Goal: Task Accomplishment & Management: Manage account settings

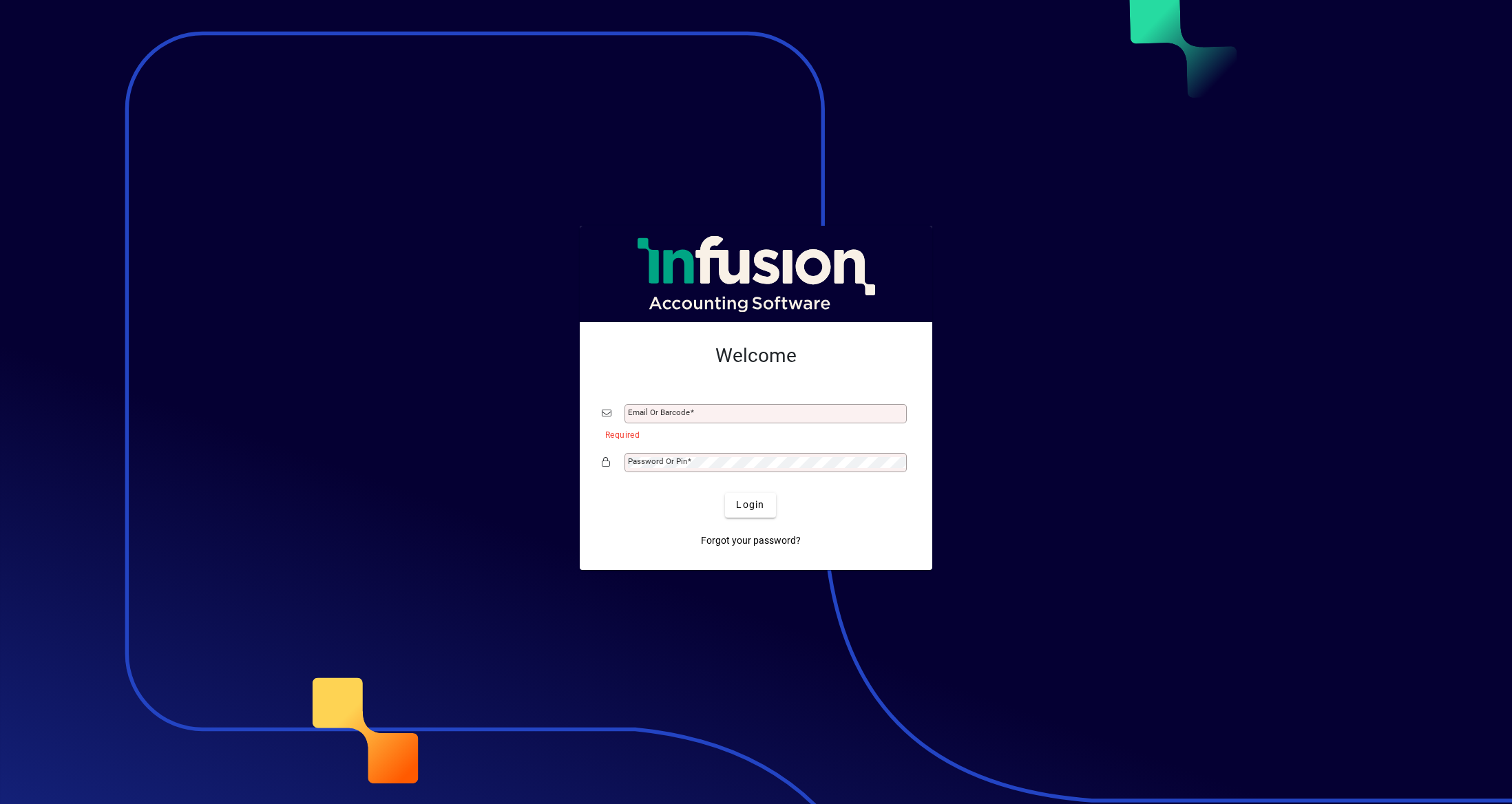
type input "**********"
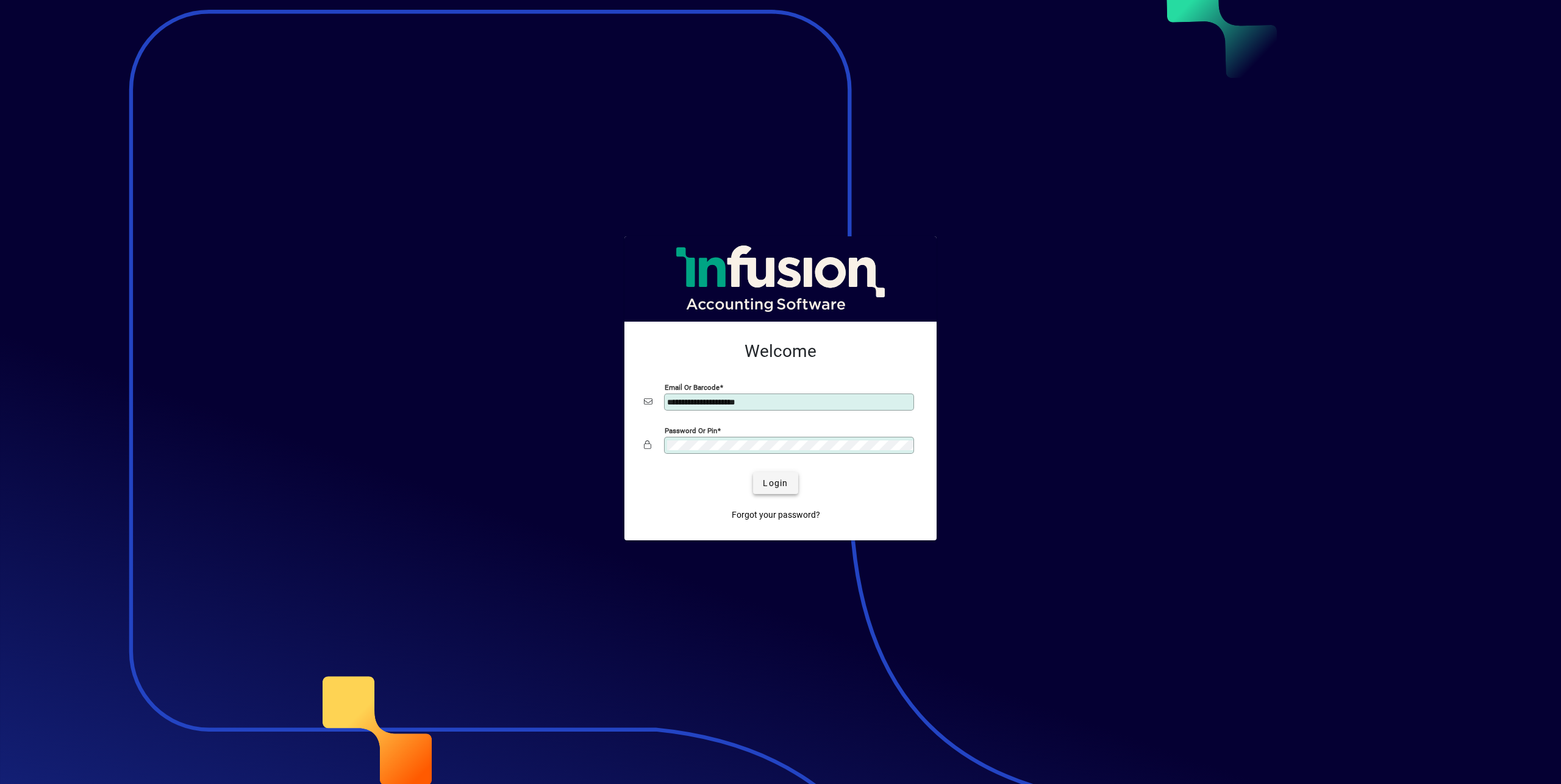
click at [772, 475] on span "submit" at bounding box center [776, 483] width 45 height 29
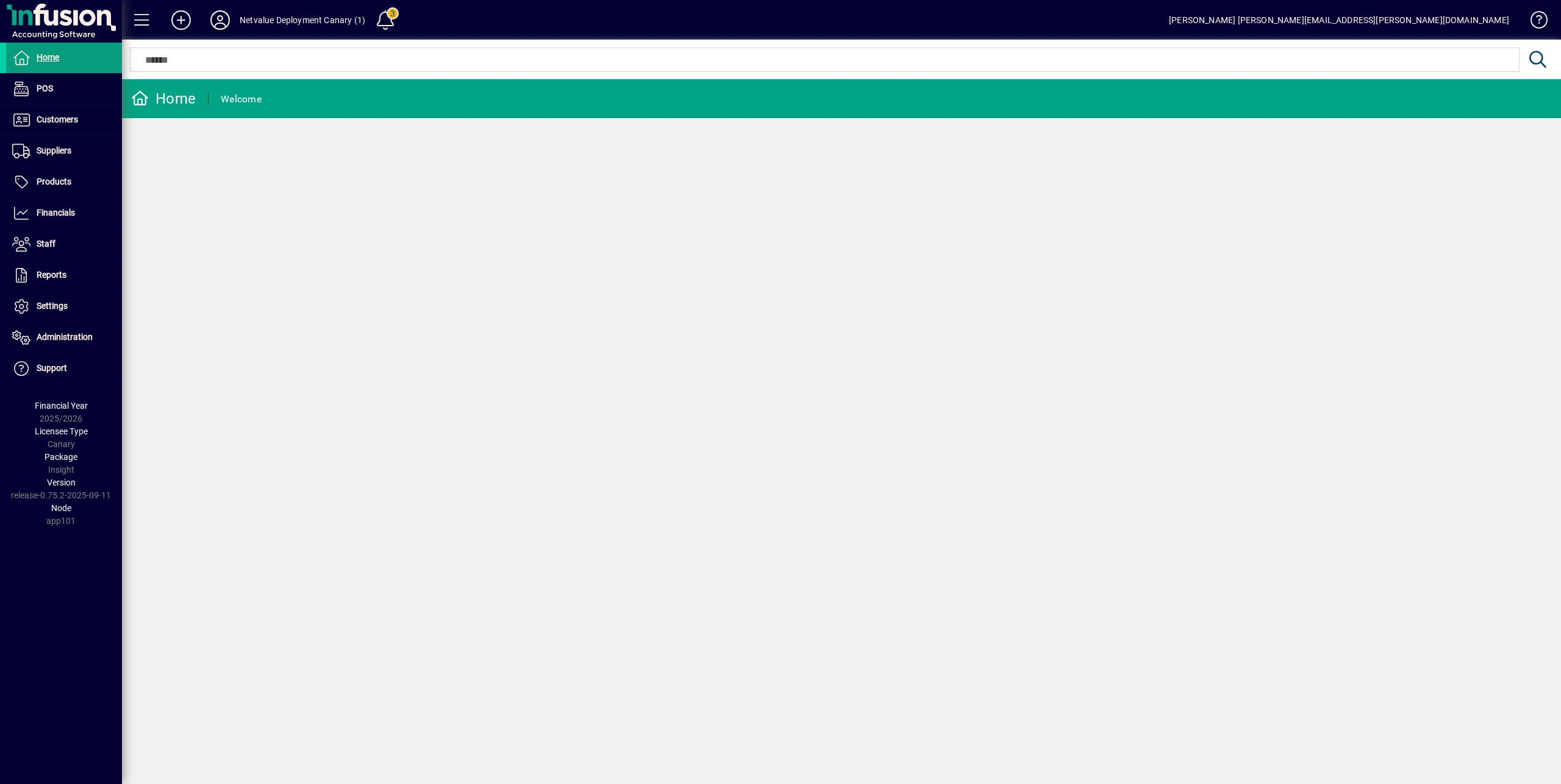
click at [304, 59] on input "text" at bounding box center [824, 60] width 1371 height 14
click at [84, 337] on span "Administration" at bounding box center [65, 337] width 56 height 10
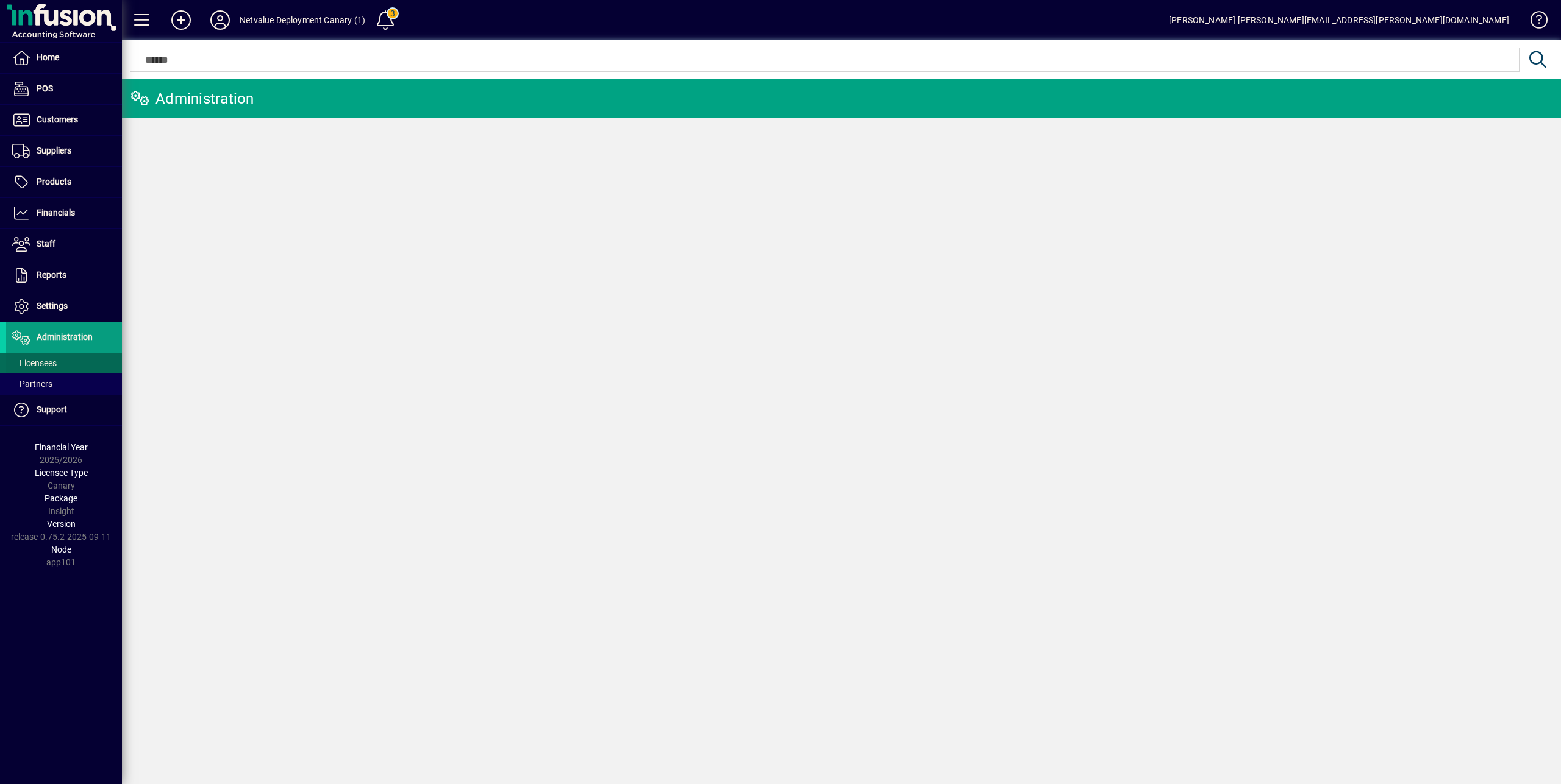
click at [79, 357] on span at bounding box center [64, 363] width 115 height 29
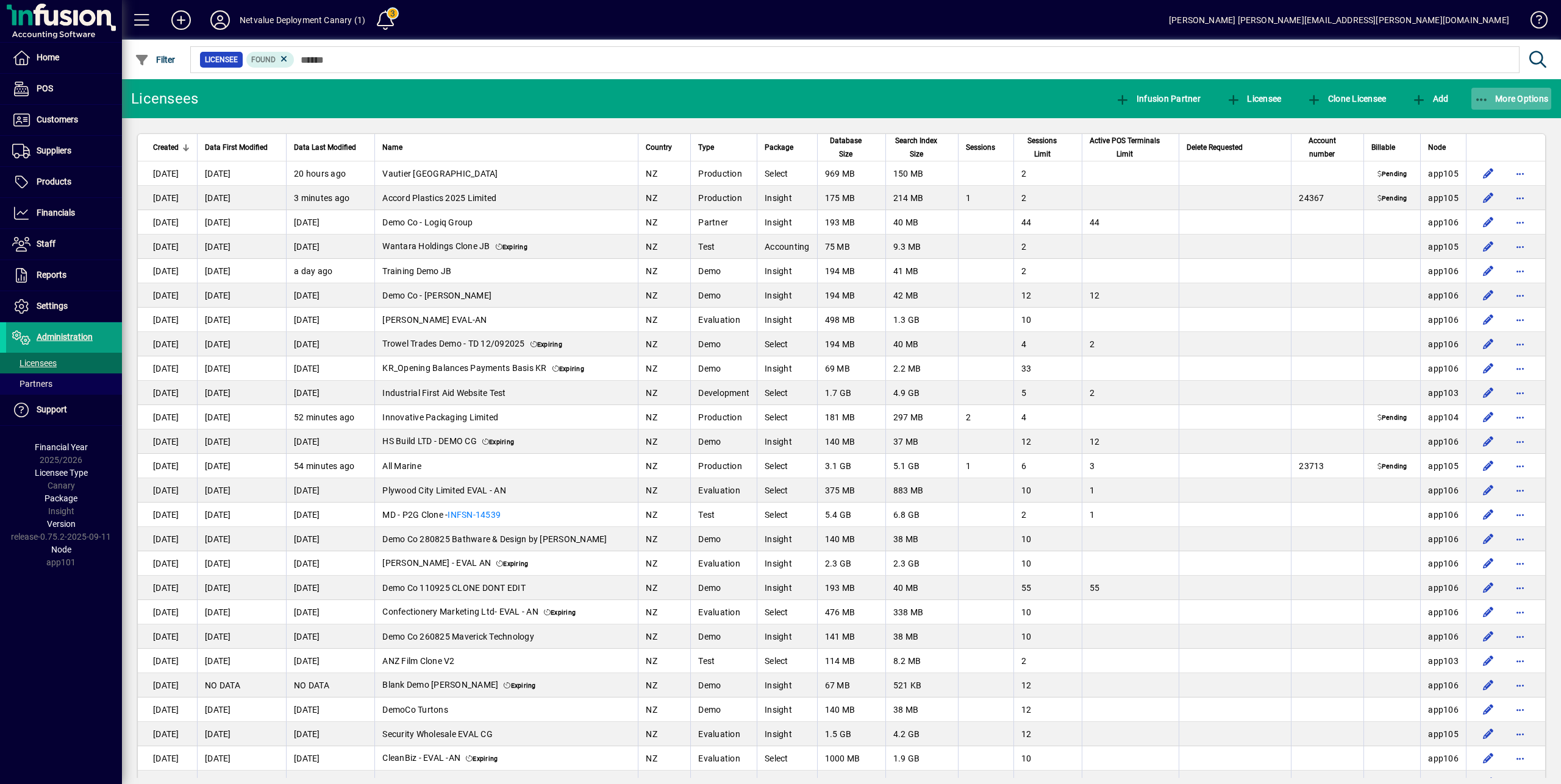
click at [1547, 87] on span "button" at bounding box center [1512, 99] width 80 height 29
click at [1493, 123] on span "Export" at bounding box center [1500, 126] width 103 height 14
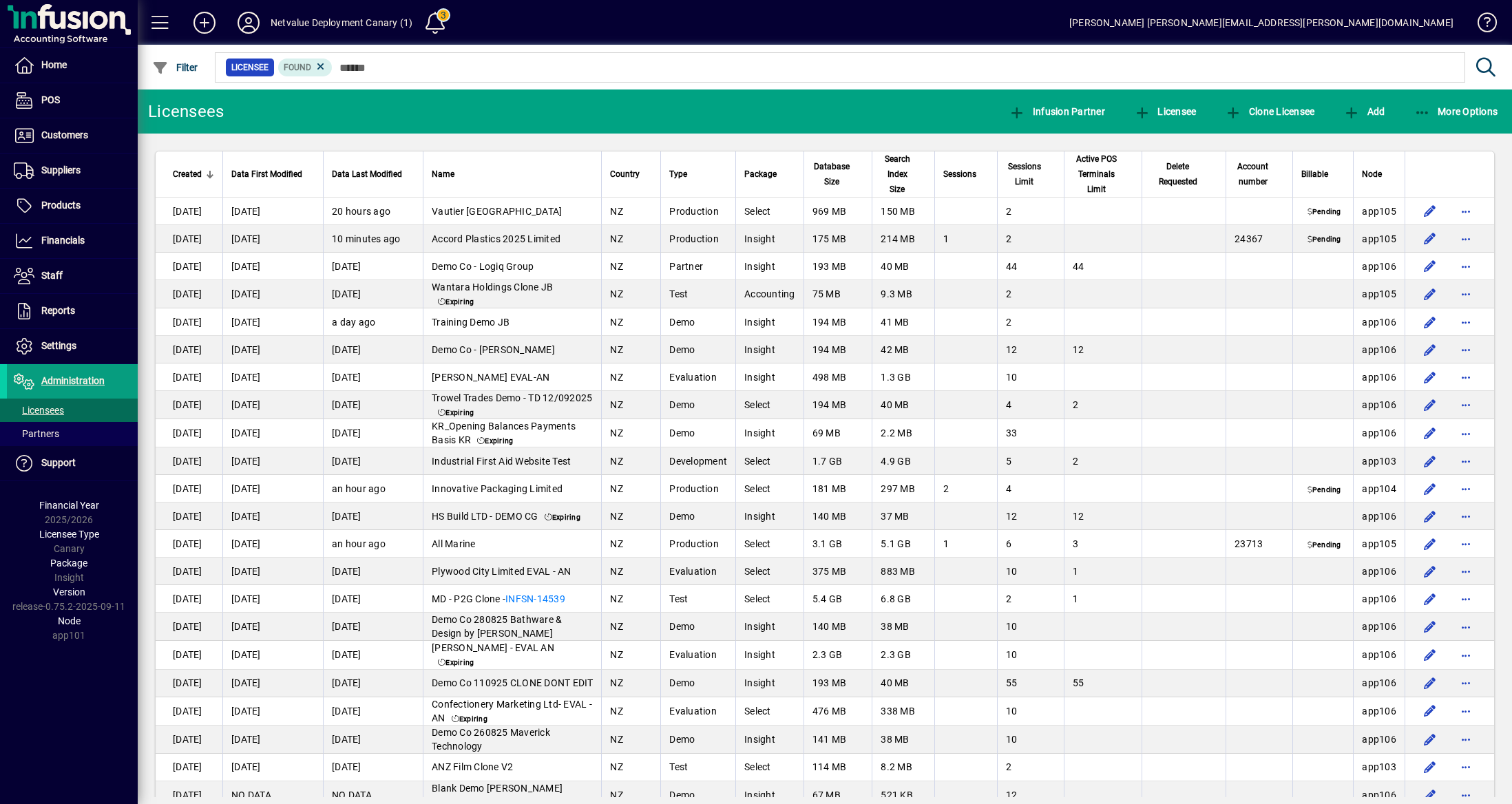
drag, startPoint x: 11, startPoint y: 608, endPoint x: 122, endPoint y: 609, distance: 111.0
click at [122, 609] on div "Version release-0.75.2-2025-09-11" at bounding box center [68, 600] width 138 height 29
copy div "release-0.75.2-2025-09-11"
